Goal: Transaction & Acquisition: Subscribe to service/newsletter

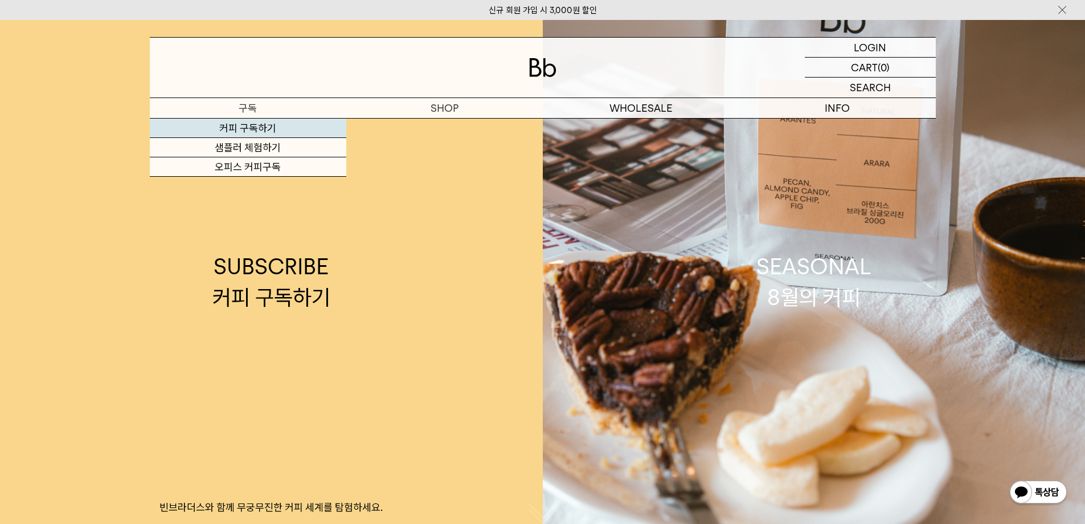
click at [273, 122] on link "커피 구독하기" at bounding box center [248, 127] width 197 height 19
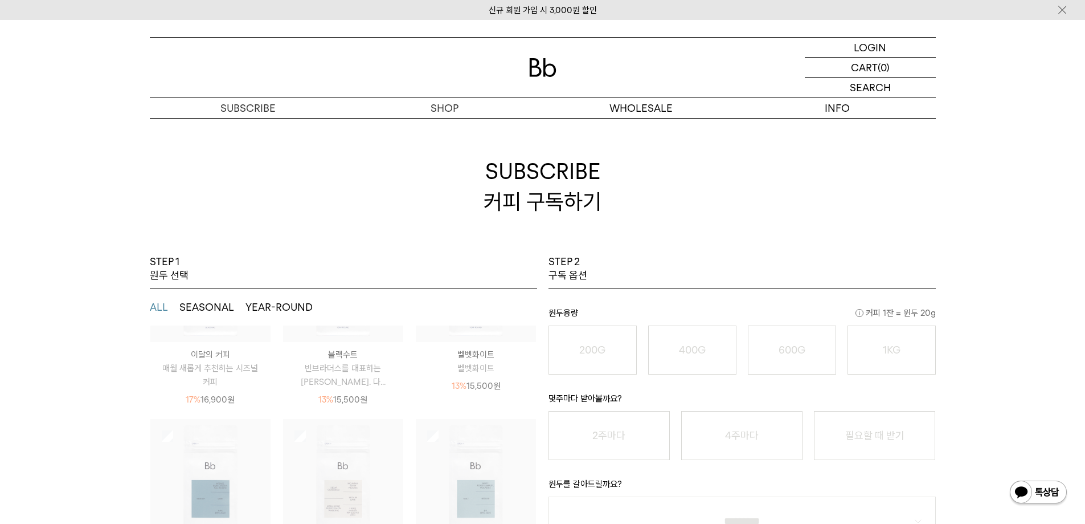
click at [224, 305] on button "SEASONAL" at bounding box center [206, 307] width 55 height 14
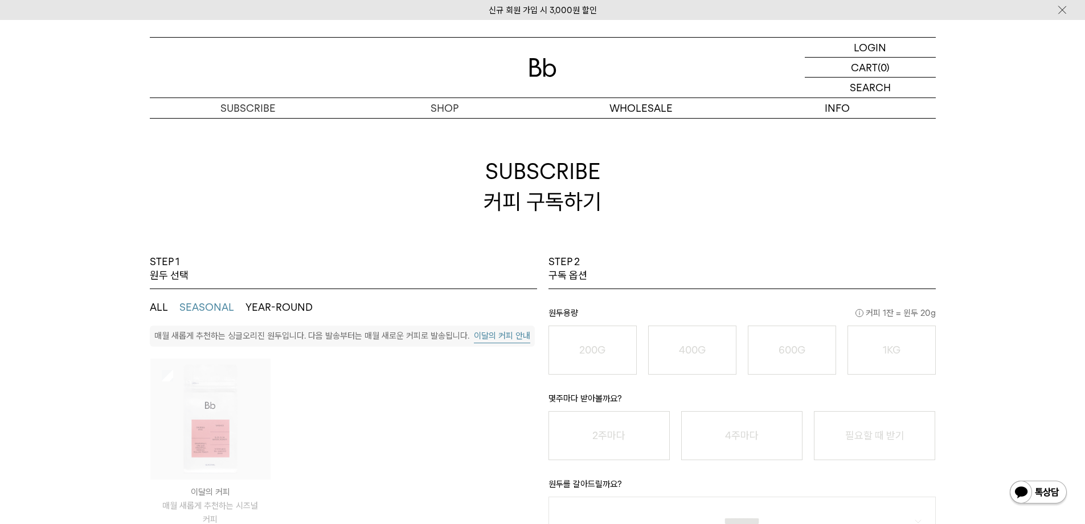
click at [284, 303] on button "YEAR-ROUND" at bounding box center [279, 307] width 67 height 14
